Goal: Task Accomplishment & Management: Use online tool/utility

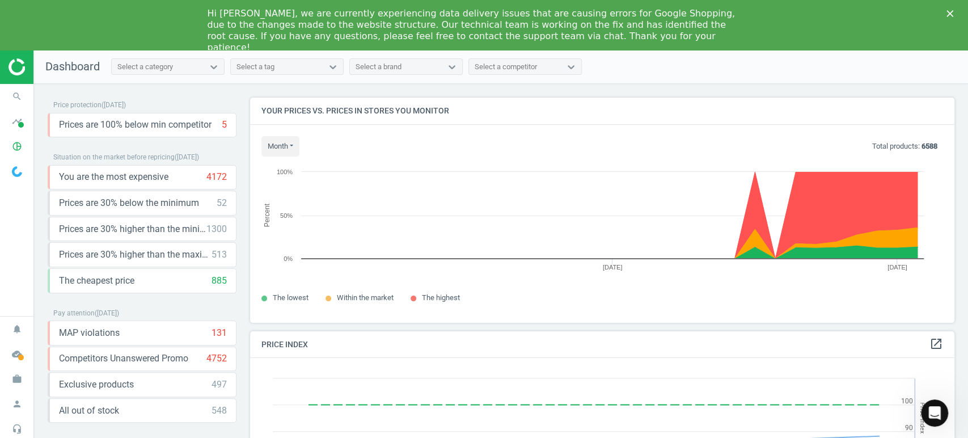
scroll to position [281, 714]
click at [18, 90] on icon "search" at bounding box center [17, 97] width 22 height 22
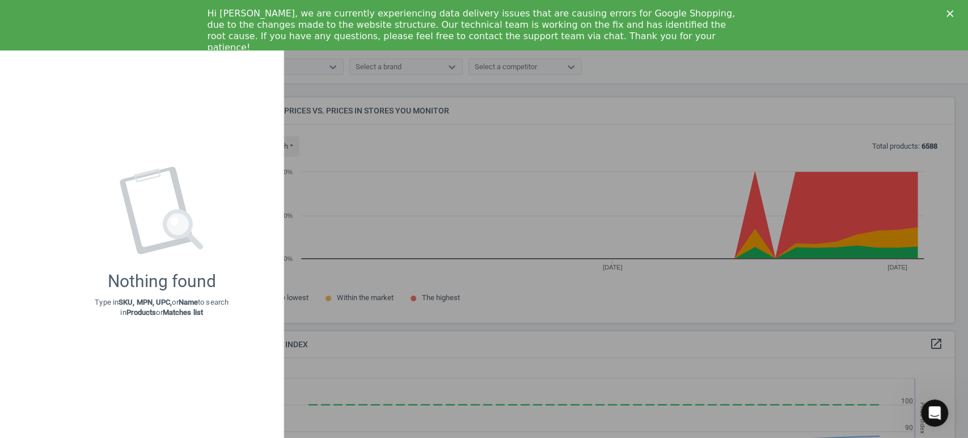
click at [469, 145] on div at bounding box center [484, 219] width 968 height 438
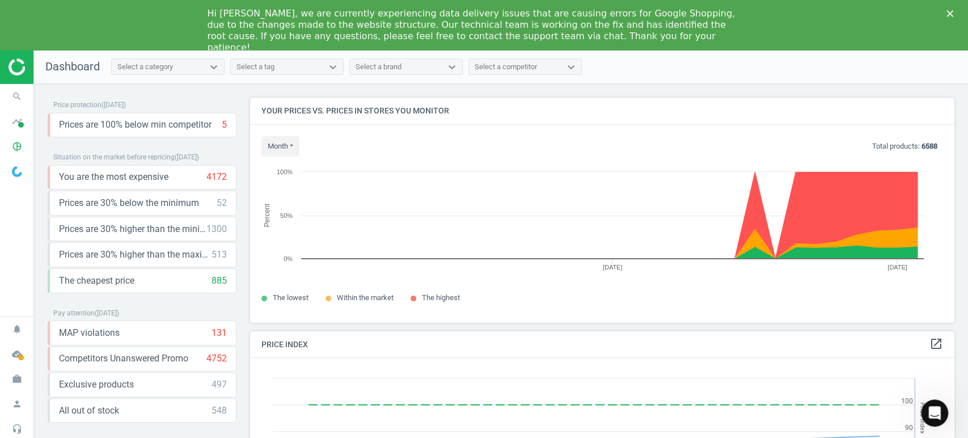
click at [952, 12] on icon "Close" at bounding box center [949, 13] width 7 height 7
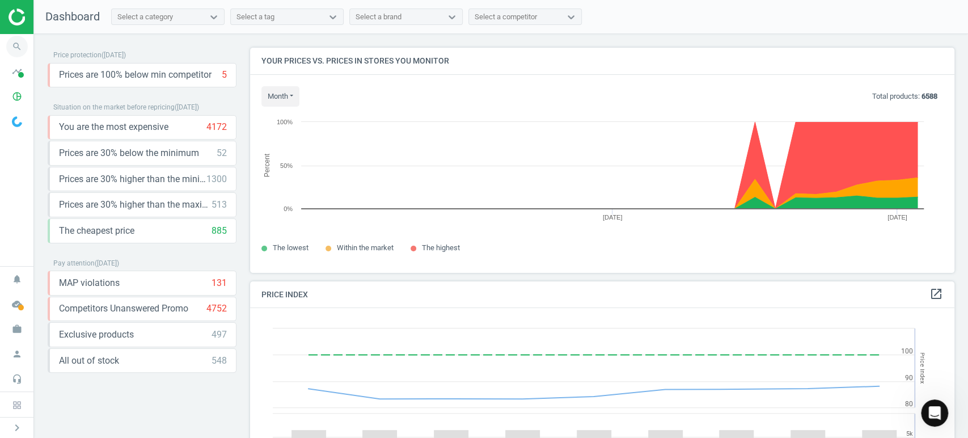
click at [19, 45] on icon "search" at bounding box center [17, 47] width 22 height 22
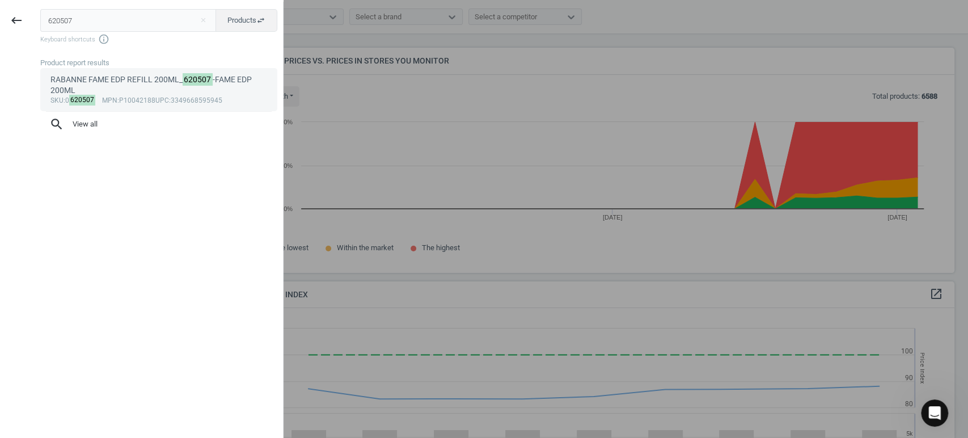
type input "620507"
click at [92, 84] on div "RABANNE FAME EDP REFILL 200ML_ 620507 -FAME EDP 200ML" at bounding box center [158, 85] width 217 height 22
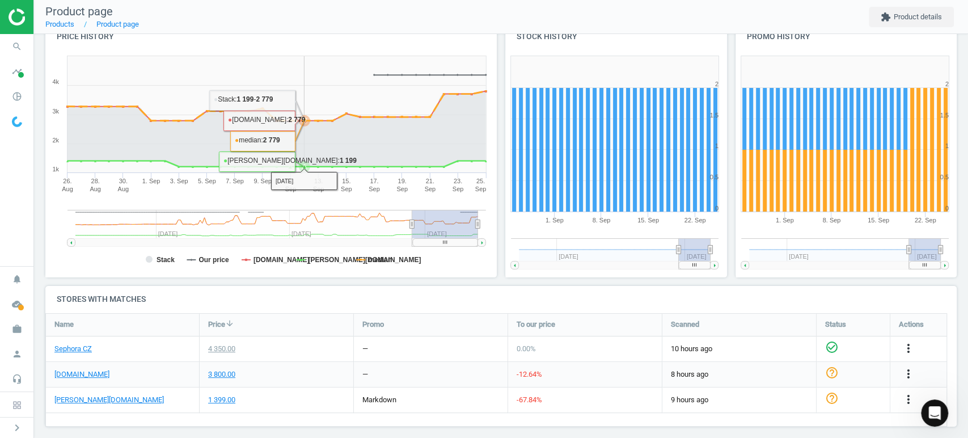
scroll to position [149, 0]
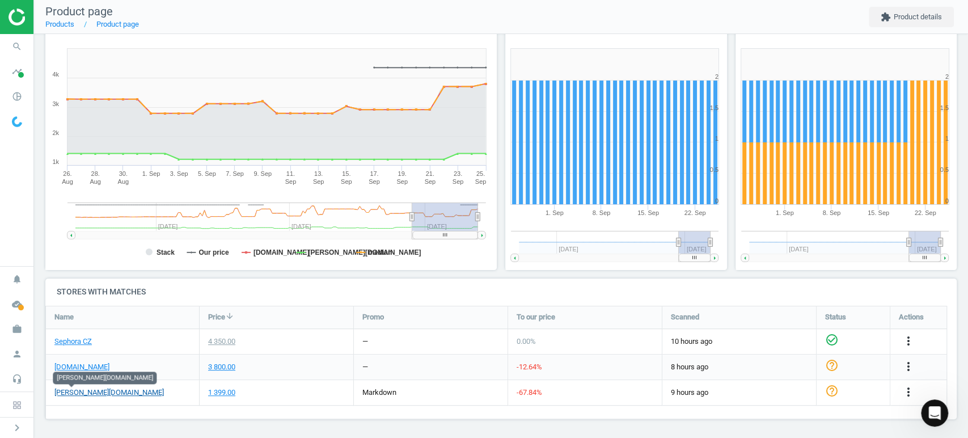
click at [76, 392] on link "douglas.cz" at bounding box center [108, 392] width 109 height 10
click at [922, 395] on div "more_vert" at bounding box center [918, 392] width 56 height 25
click at [908, 393] on icon "more_vert" at bounding box center [908, 392] width 14 height 14
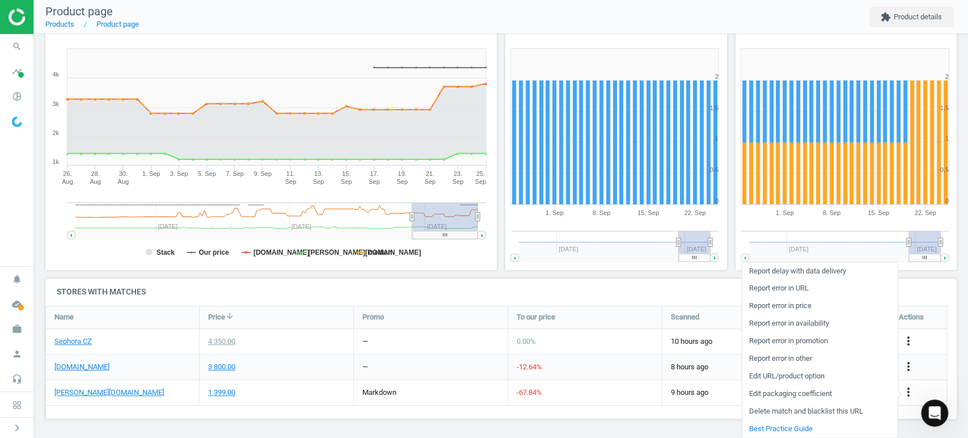
click at [798, 289] on link "Report error in URL" at bounding box center [818, 288] width 155 height 18
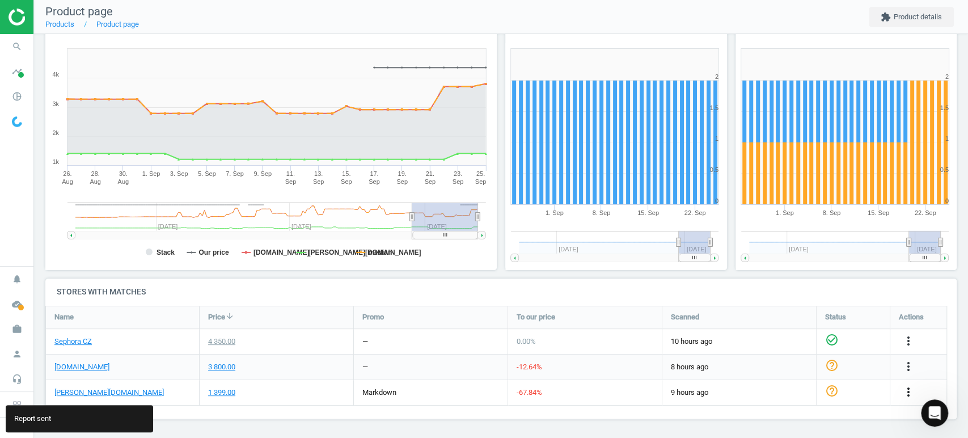
click at [907, 385] on icon "more_vert" at bounding box center [908, 392] width 14 height 14
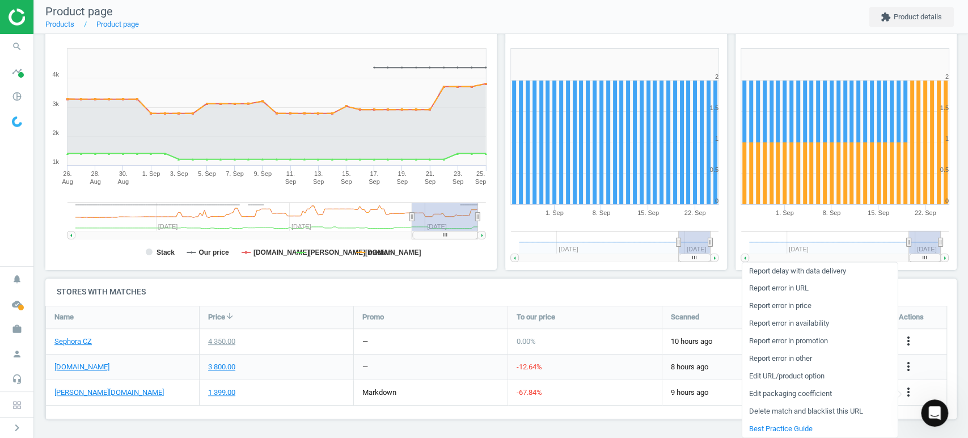
click at [786, 375] on link "Edit URL/product option" at bounding box center [818, 376] width 155 height 18
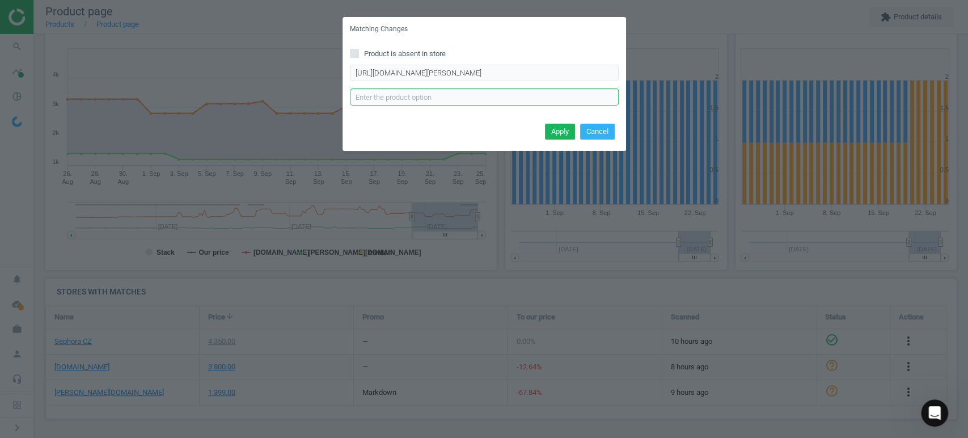
click at [511, 95] on input "text" at bounding box center [484, 96] width 269 height 17
paste input "https://www.douglas.cz/cs/p/5010682135?variant=1028056"
type input "https://www.douglas.cz/cs/p/5010682135?variant=1028056"
click at [604, 129] on button "Cancel" at bounding box center [597, 132] width 35 height 16
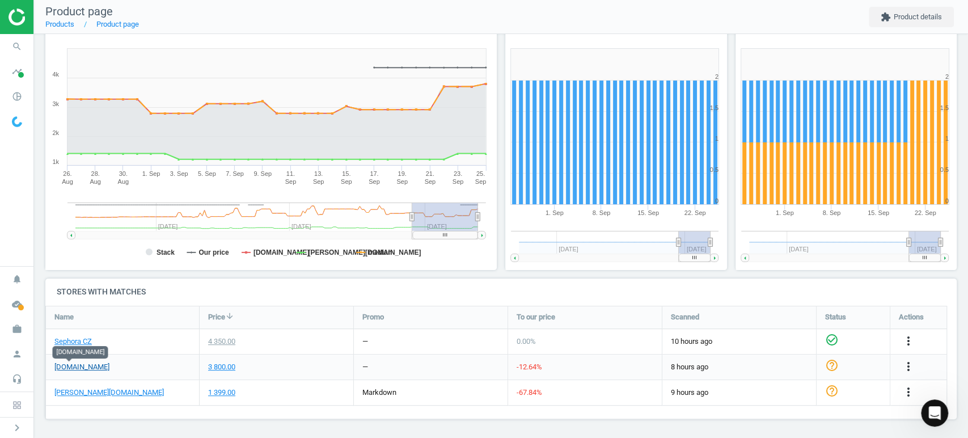
click at [75, 365] on link "notino.cz" at bounding box center [81, 367] width 55 height 10
